Goal: Check status

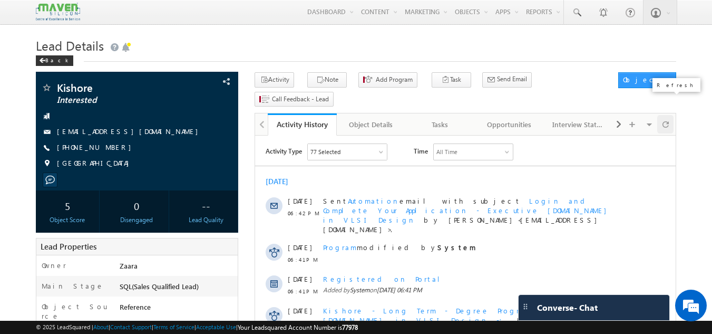
click at [667, 115] on span at bounding box center [666, 124] width 6 height 18
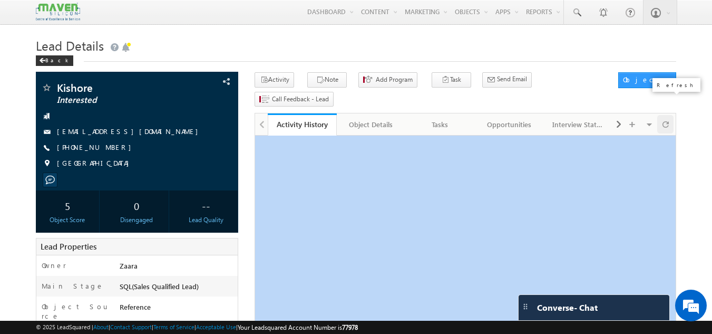
click at [667, 115] on span at bounding box center [666, 124] width 6 height 18
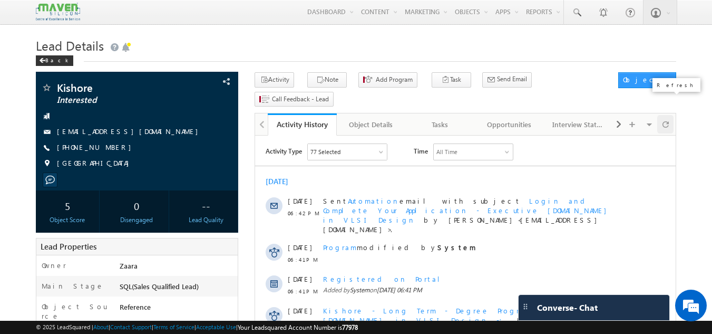
click at [667, 115] on span at bounding box center [666, 124] width 6 height 18
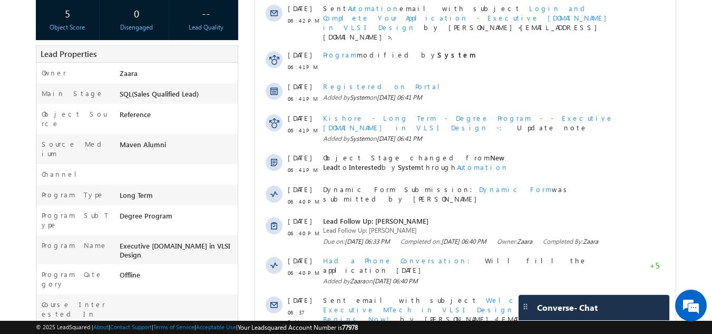
scroll to position [211, 0]
